Goal: Task Accomplishment & Management: Use online tool/utility

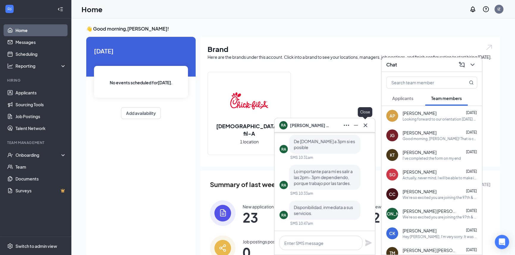
click at [366, 125] on icon "Cross" at bounding box center [365, 125] width 7 height 7
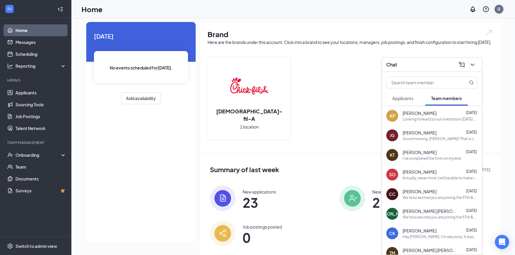
scroll to position [35, 0]
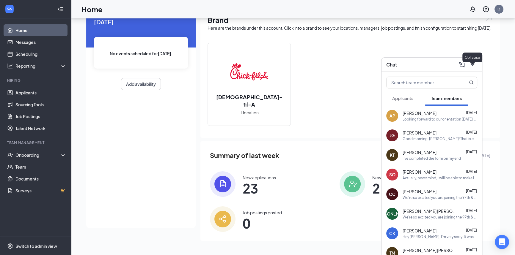
click at [473, 64] on icon "ChevronDown" at bounding box center [472, 64] width 7 height 7
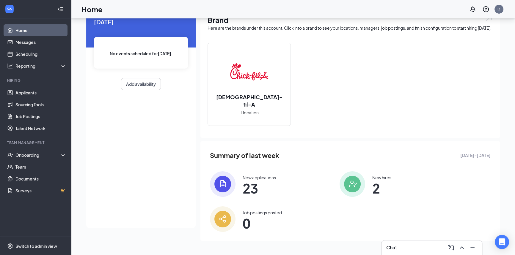
click at [264, 191] on span "23" at bounding box center [259, 188] width 33 height 11
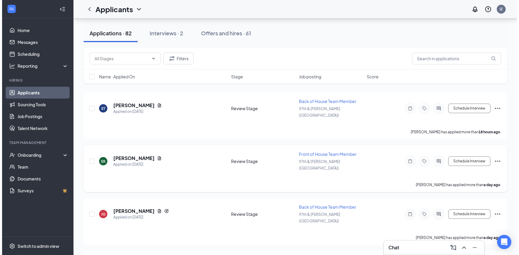
scroll to position [54, 0]
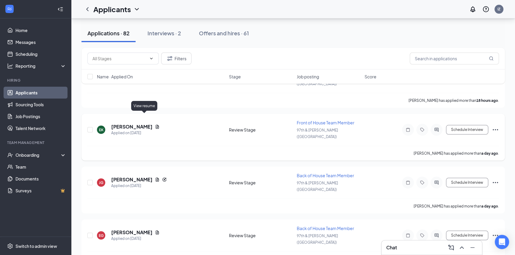
click at [155, 125] on icon "Document" at bounding box center [157, 127] width 5 height 5
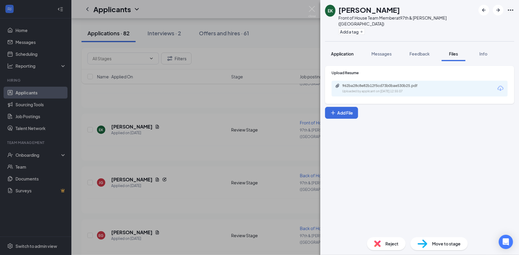
click at [346, 51] on span "Application" at bounding box center [342, 53] width 23 height 5
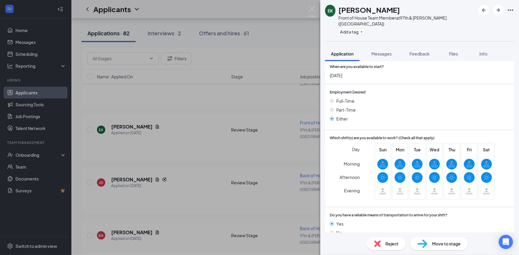
scroll to position [436, 0]
click at [453, 51] on span "Files" at bounding box center [453, 53] width 9 height 5
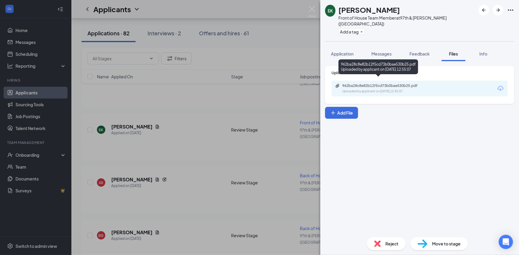
click at [346, 84] on div "962ba28c8e82b12f5cd73b0bae530b25.pdf" at bounding box center [383, 86] width 83 height 5
click at [312, 9] on img at bounding box center [311, 12] width 7 height 12
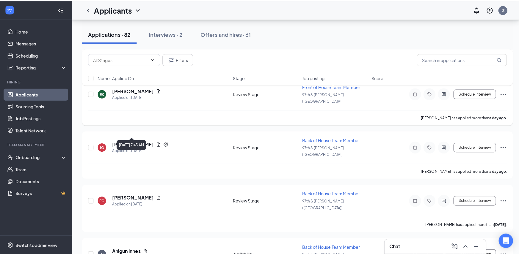
scroll to position [81, 0]
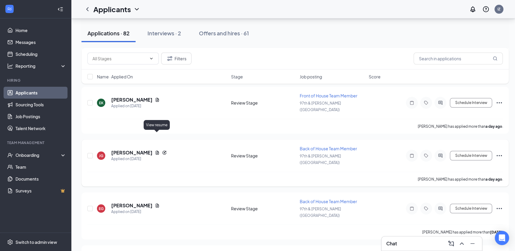
click at [156, 151] on icon "Document" at bounding box center [157, 153] width 3 height 4
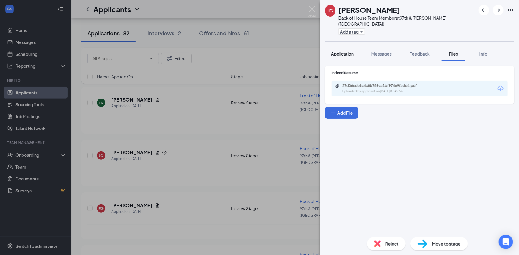
click at [353, 51] on span "Application" at bounding box center [342, 53] width 23 height 5
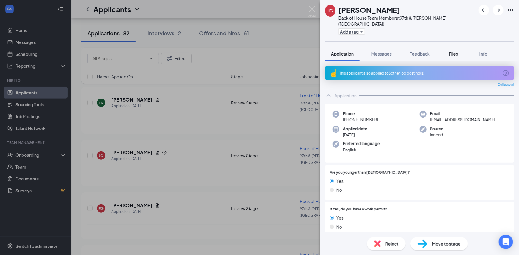
click at [455, 51] on span "Files" at bounding box center [453, 53] width 9 height 5
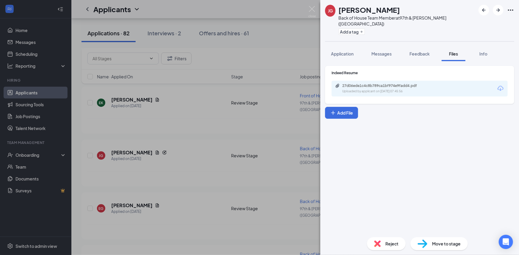
click at [403, 88] on div "27d06ede1c4c8b789ca1bf974e9fadd4.pdf Uploaded by applicant on [DATE] 07:45:56" at bounding box center [419, 89] width 176 height 16
click at [404, 84] on div "27d06ede1c4c8b789ca1bf974e9fadd4.pdf" at bounding box center [383, 86] width 83 height 5
click at [310, 7] on img at bounding box center [311, 12] width 7 height 12
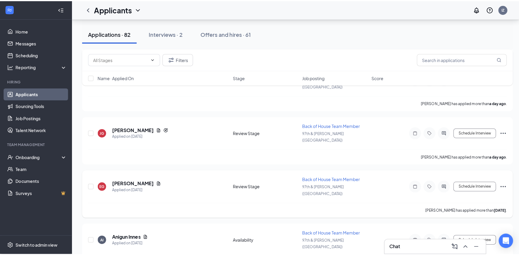
scroll to position [108, 0]
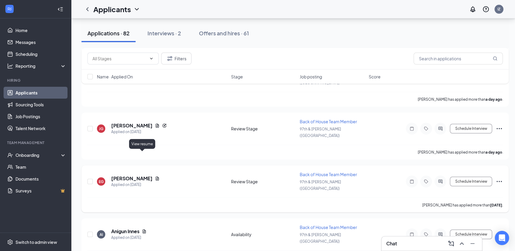
click at [155, 176] on icon "Document" at bounding box center [157, 178] width 5 height 5
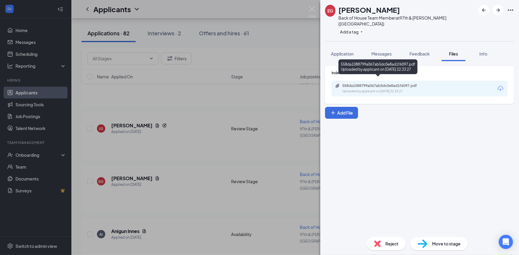
click at [381, 89] on div "Uploaded by applicant on [DATE] 22:33:27" at bounding box center [386, 91] width 89 height 5
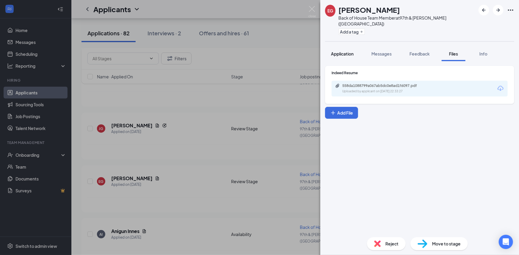
click at [353, 51] on span "Application" at bounding box center [342, 53] width 23 height 5
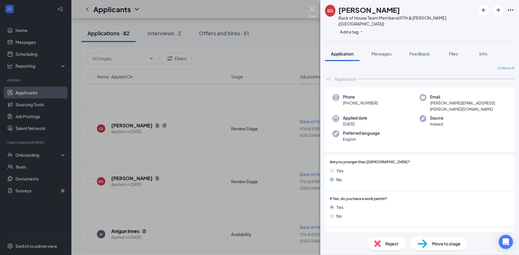
click at [312, 12] on img at bounding box center [311, 12] width 7 height 12
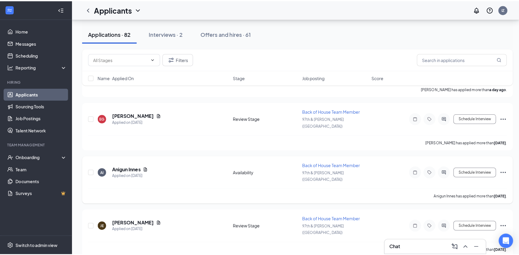
scroll to position [189, 0]
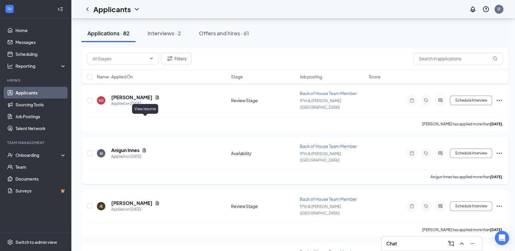
click at [146, 149] on icon "Document" at bounding box center [144, 151] width 3 height 4
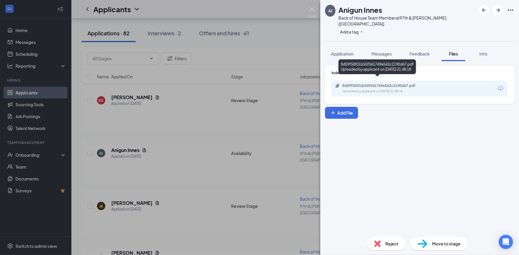
click at [360, 89] on div "Uploaded by applicant on [DATE] 21:48:18" at bounding box center [386, 91] width 89 height 5
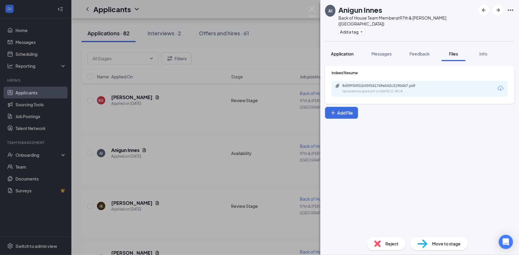
click at [350, 51] on span "Application" at bounding box center [342, 53] width 23 height 5
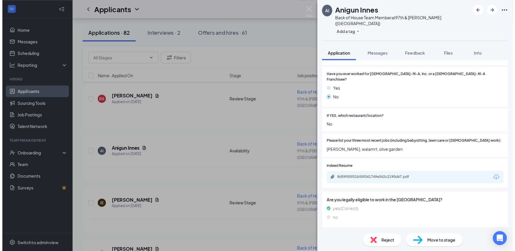
scroll to position [152, 0]
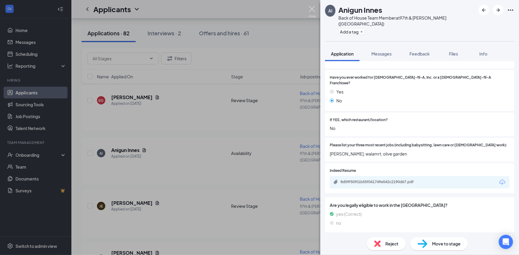
click at [309, 7] on img at bounding box center [311, 12] width 7 height 12
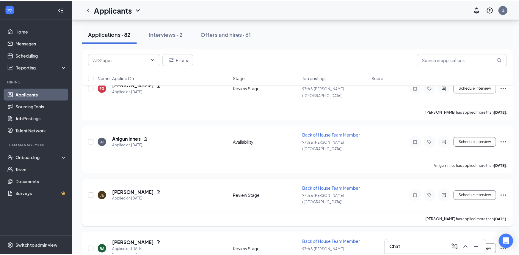
scroll to position [216, 0]
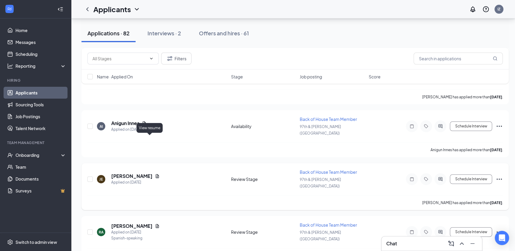
click at [156, 175] on icon "Document" at bounding box center [157, 177] width 3 height 4
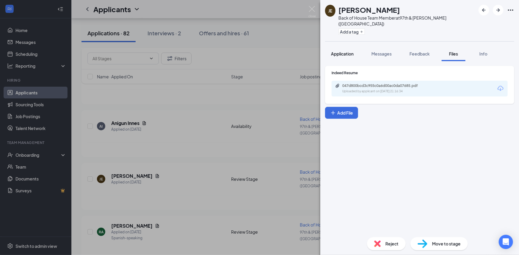
click at [348, 51] on span "Application" at bounding box center [342, 53] width 23 height 5
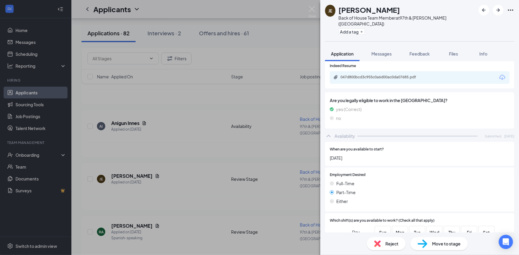
scroll to position [216, 0]
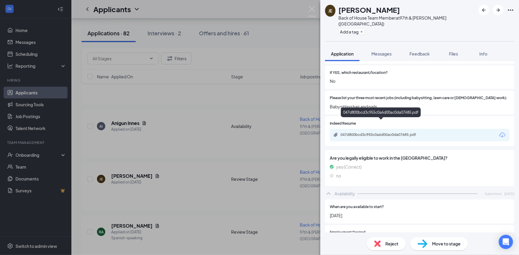
click at [375, 133] on div "047d800bcd3c955c0a6d00ac0da07685.pdf" at bounding box center [381, 135] width 83 height 5
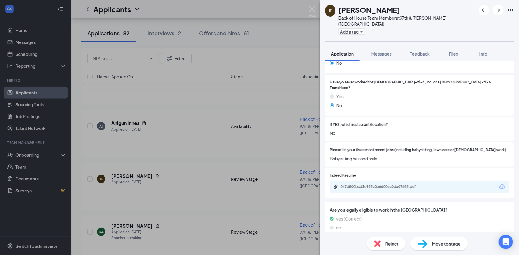
scroll to position [135, 0]
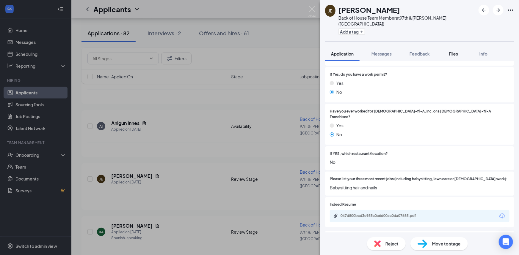
click at [458, 51] on span "Files" at bounding box center [453, 53] width 9 height 5
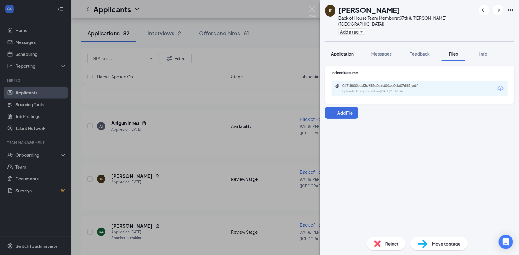
drag, startPoint x: 339, startPoint y: 42, endPoint x: 341, endPoint y: 48, distance: 6.9
click at [339, 46] on button "Application" at bounding box center [342, 53] width 34 height 15
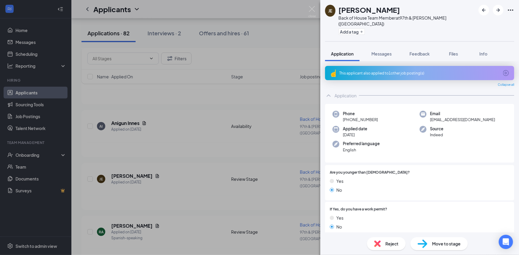
click at [341, 51] on span "Application" at bounding box center [342, 53] width 23 height 5
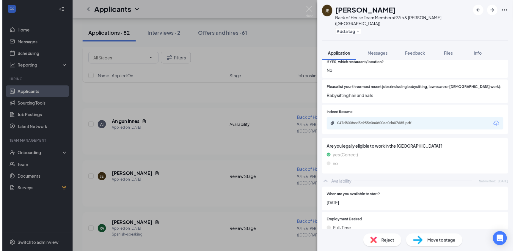
scroll to position [222, 0]
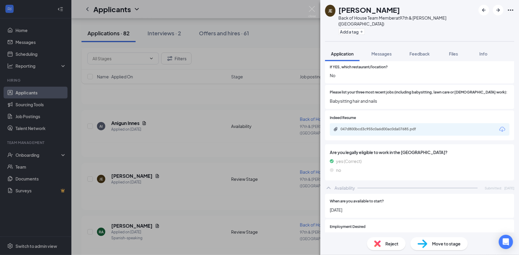
click at [224, 110] on div "JE [PERSON_NAME] Back of House Team Member at 97th & [PERSON_NAME] ([GEOGRAPHIC…" at bounding box center [259, 127] width 519 height 255
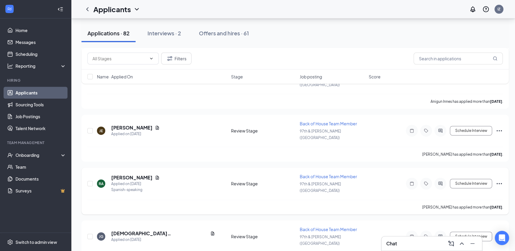
scroll to position [270, 0]
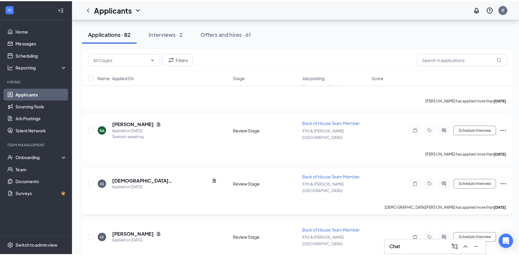
scroll to position [324, 0]
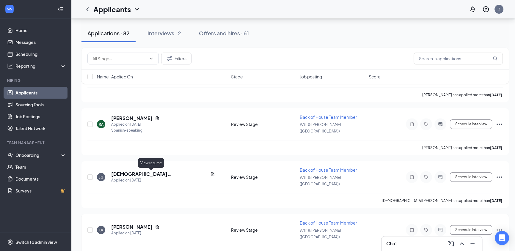
click at [156, 225] on icon "Document" at bounding box center [157, 227] width 3 height 4
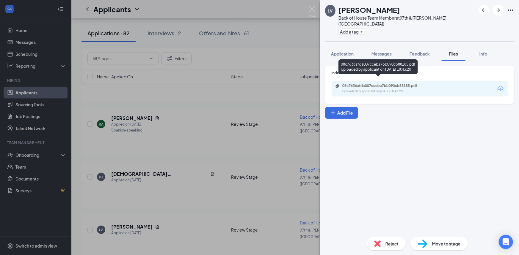
click at [354, 84] on div "08c7636afda007cceba7bb090cb88185.pdf" at bounding box center [383, 86] width 83 height 5
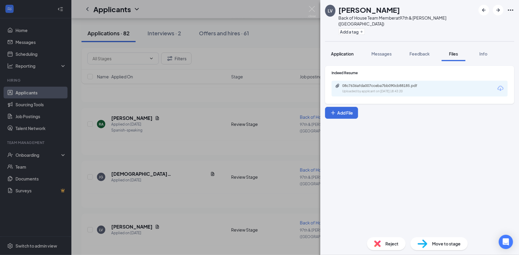
click at [349, 51] on span "Application" at bounding box center [342, 53] width 23 height 5
